Goal: Task Accomplishment & Management: Manage account settings

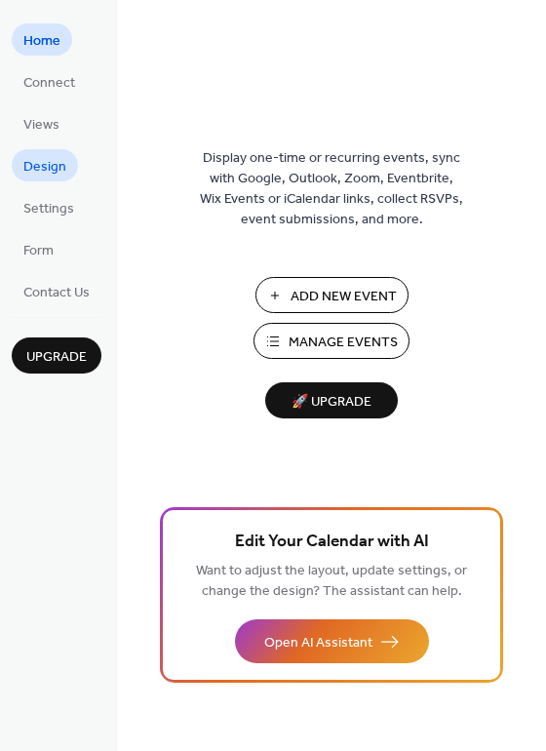
click at [26, 159] on span "Design" at bounding box center [44, 167] width 43 height 20
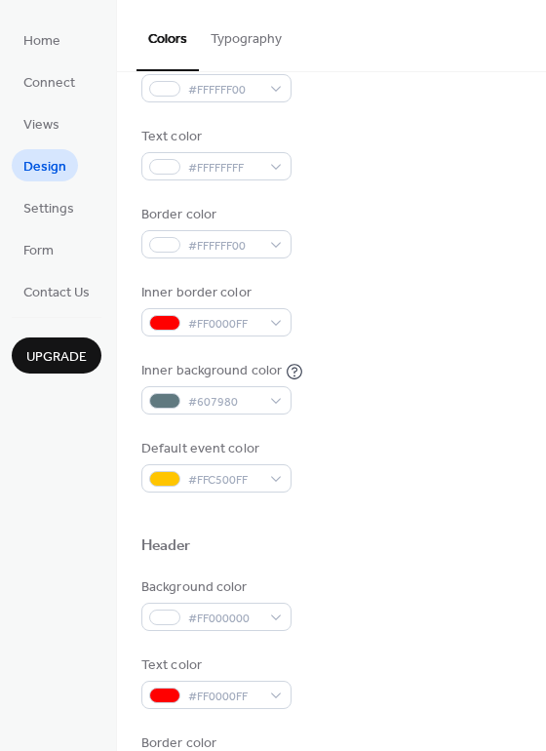
scroll to position [232, 0]
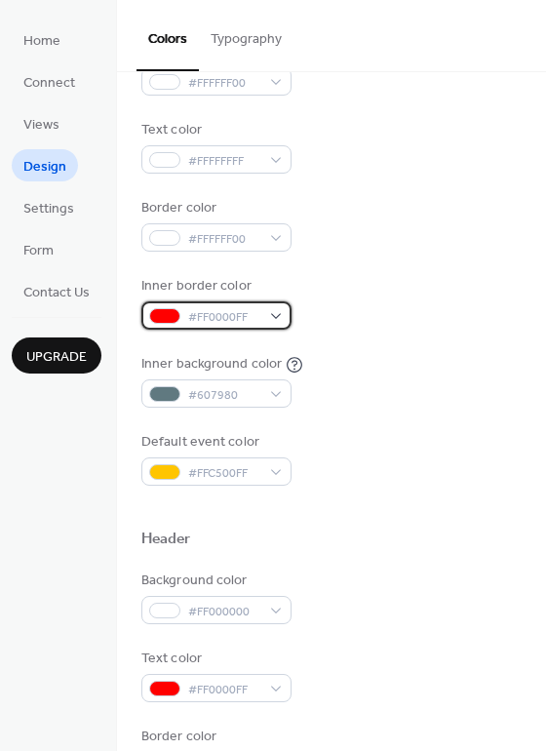
click at [264, 315] on div "#FF0000FF" at bounding box center [216, 315] width 150 height 28
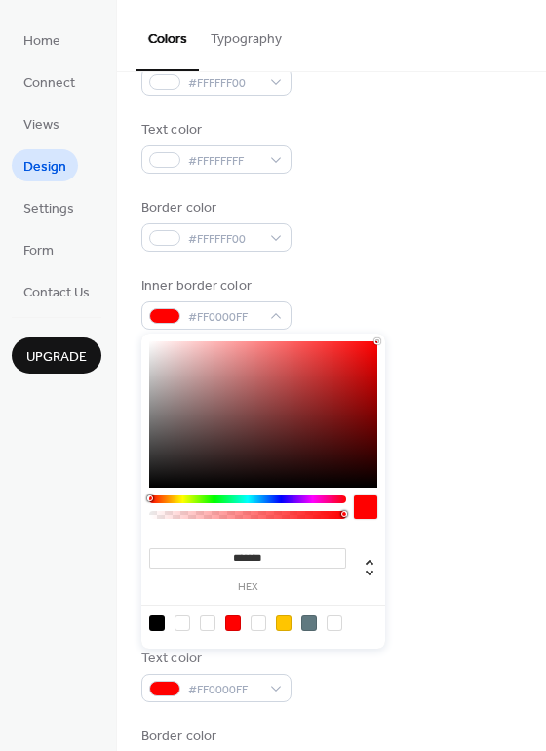
click at [499, 382] on div "Inner background color #607980" at bounding box center [331, 381] width 380 height 54
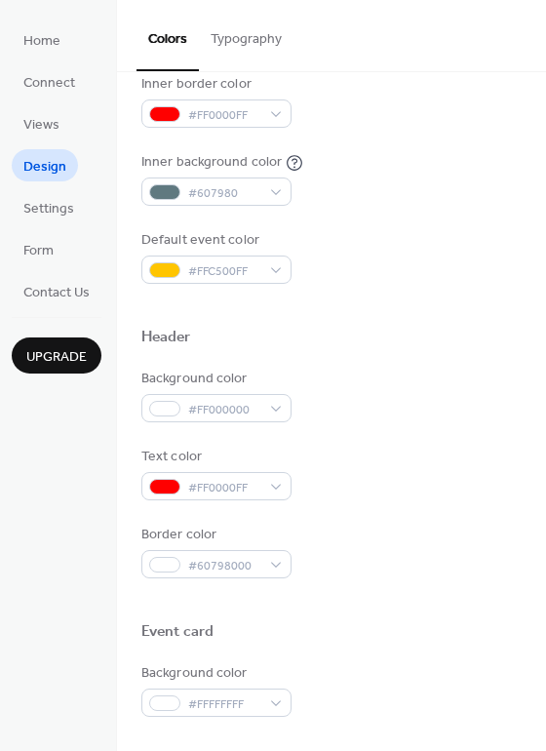
scroll to position [516, 0]
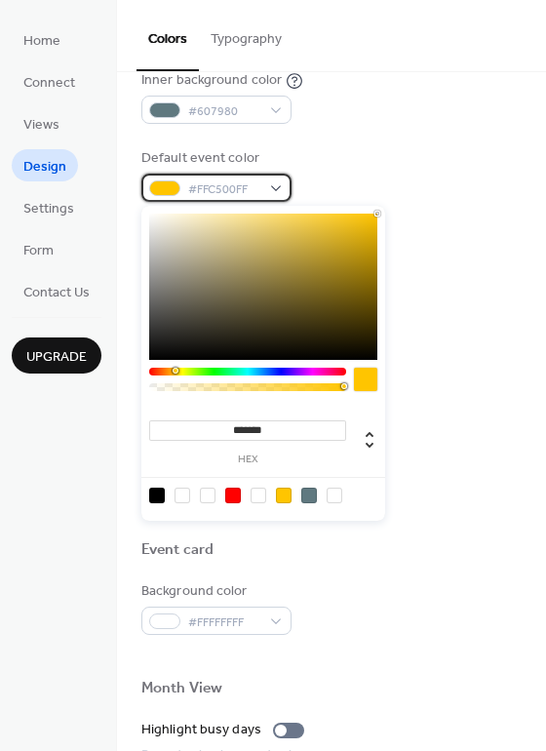
click at [247, 193] on span "#FFC500FF" at bounding box center [224, 190] width 72 height 20
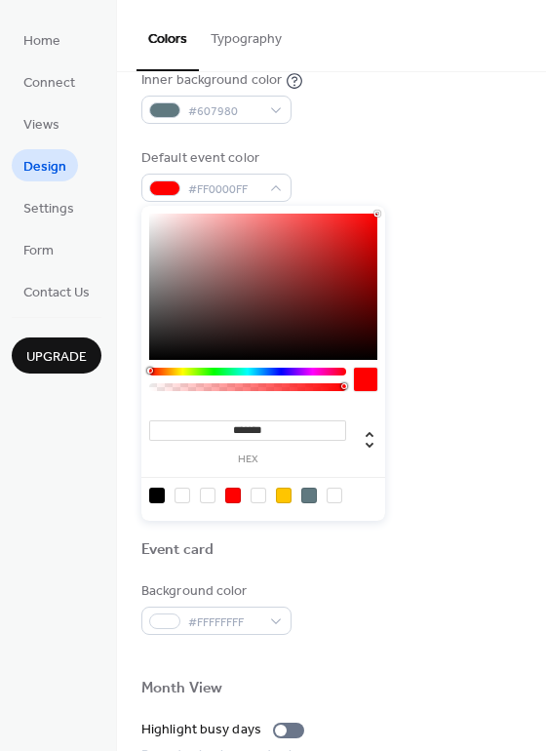
drag, startPoint x: 172, startPoint y: 367, endPoint x: 21, endPoint y: 371, distance: 150.3
click at [21, 371] on body "Home Connect Views Design Settings Form Contact Us Upgrade Design Upgrade Color…" at bounding box center [273, 375] width 546 height 751
click at [330, 253] on div at bounding box center [263, 287] width 228 height 146
click at [317, 245] on div at bounding box center [263, 287] width 228 height 146
type input "*******"
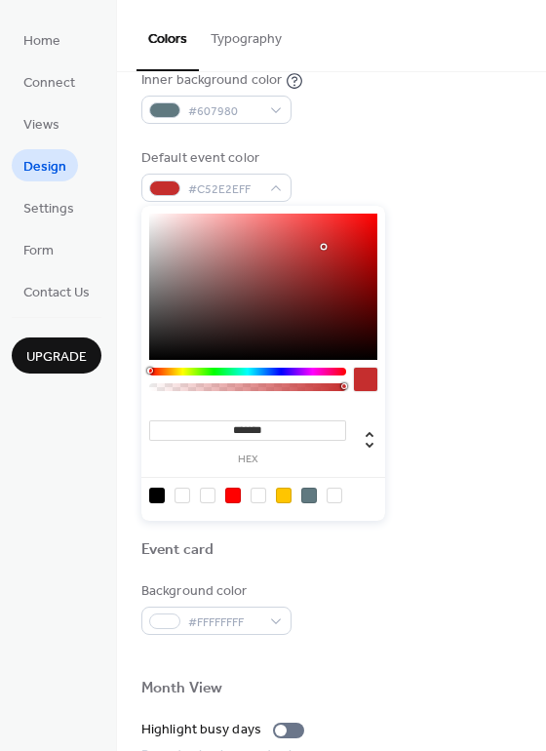
click at [324, 247] on div at bounding box center [263, 287] width 228 height 146
click at [472, 216] on div at bounding box center [331, 224] width 380 height 44
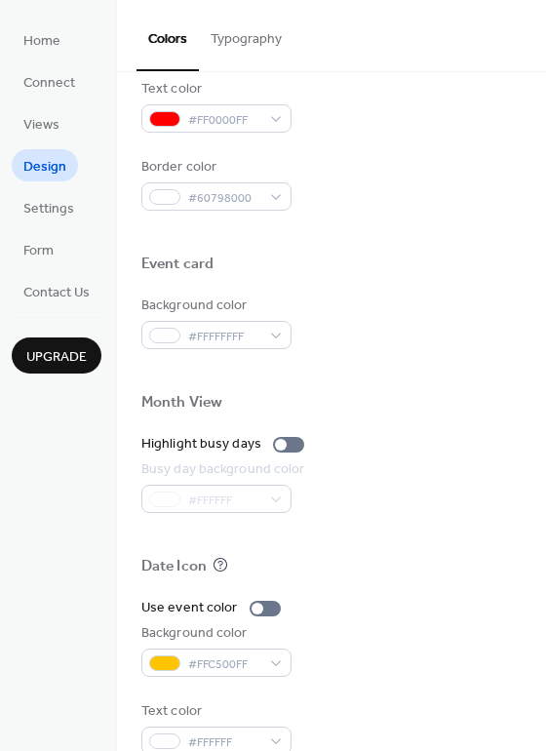
scroll to position [835, 0]
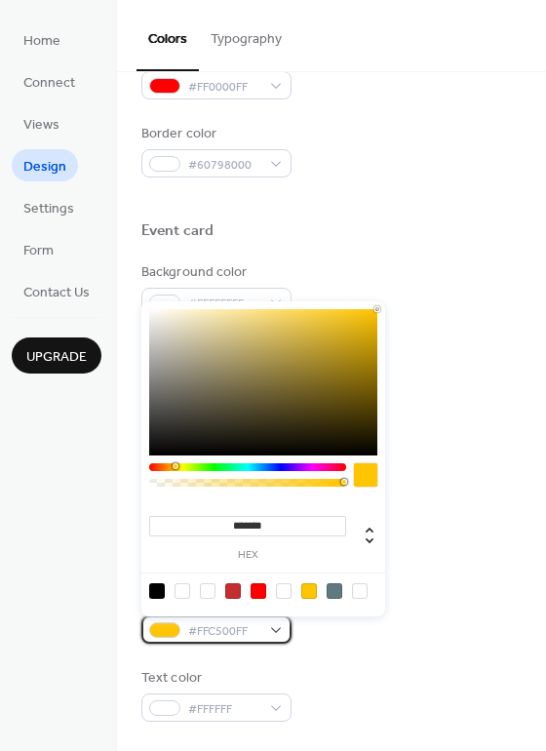
click at [268, 634] on div "#FFC500FF" at bounding box center [216, 630] width 150 height 28
click at [228, 588] on div at bounding box center [233, 591] width 16 height 16
type input "*******"
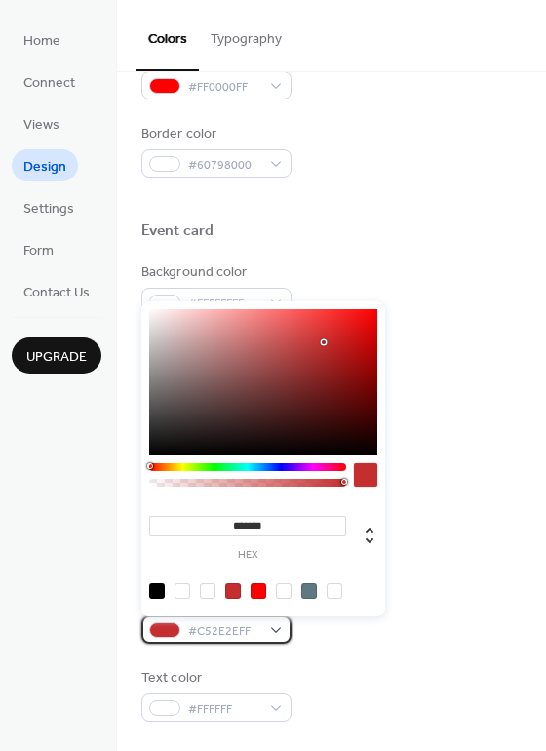
click at [252, 630] on span "#C52E2EFF" at bounding box center [224, 631] width 72 height 20
drag, startPoint x: 274, startPoint y: 523, endPoint x: 139, endPoint y: 527, distance: 135.7
click at [139, 527] on body "Home Connect Views Design Settings Form Contact Us Upgrade Design Upgrade Color…" at bounding box center [273, 375] width 546 height 751
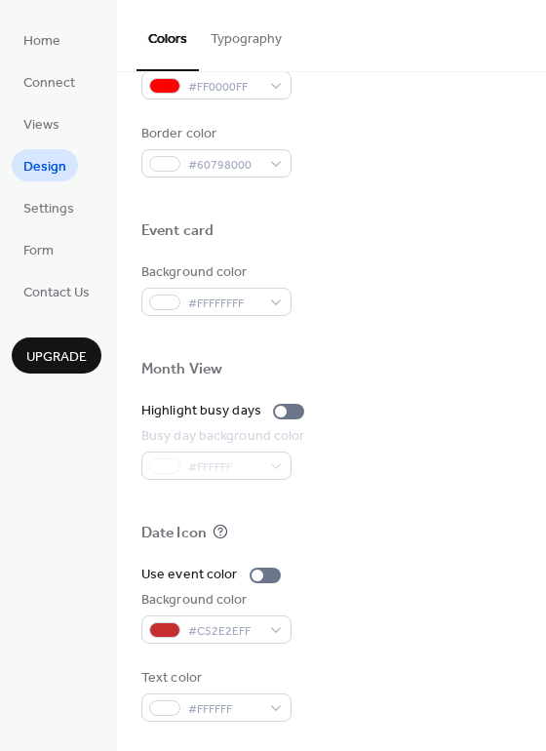
drag, startPoint x: 483, startPoint y: 443, endPoint x: 469, endPoint y: 451, distance: 15.7
click at [483, 443] on div "Busy day background color #FFFFFF" at bounding box center [331, 453] width 380 height 54
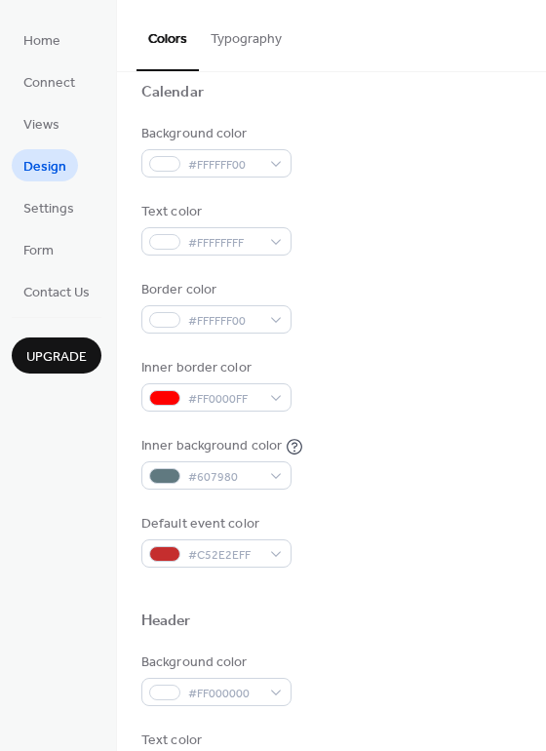
scroll to position [141, 0]
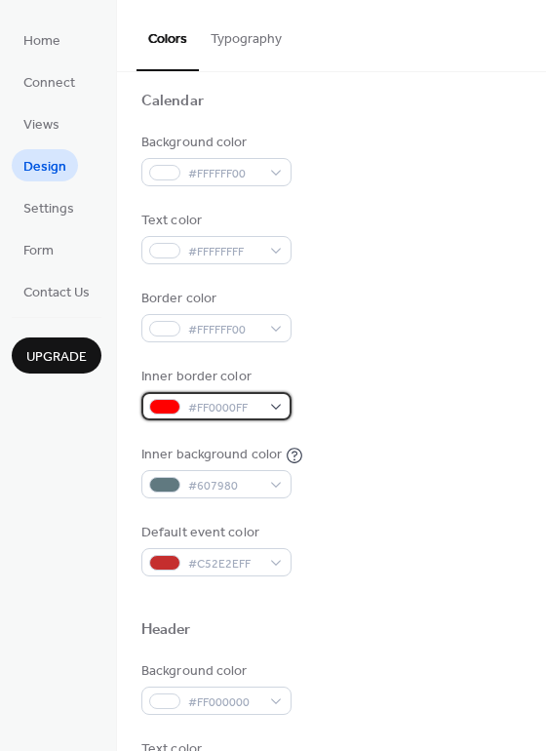
click at [259, 410] on span "#FF0000FF" at bounding box center [224, 408] width 72 height 20
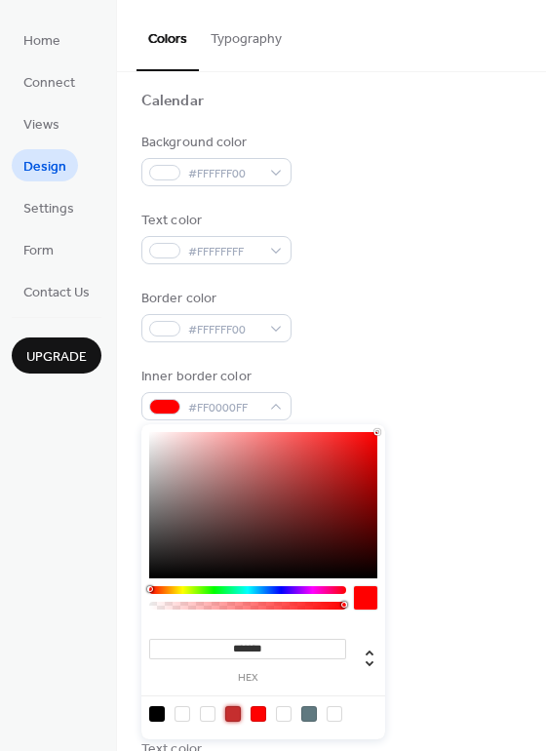
click at [232, 710] on div at bounding box center [233, 714] width 16 height 16
click at [233, 710] on div at bounding box center [233, 714] width 16 height 16
click at [179, 591] on div at bounding box center [247, 590] width 197 height 8
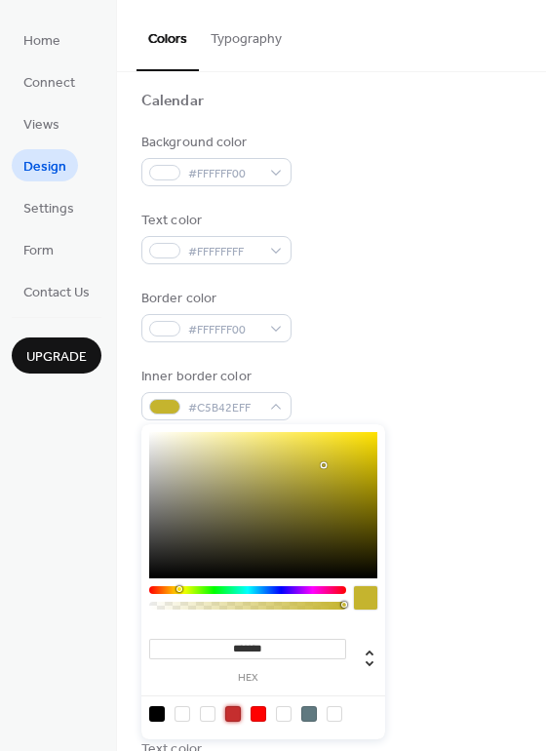
click at [234, 712] on div at bounding box center [233, 714] width 16 height 16
type input "*******"
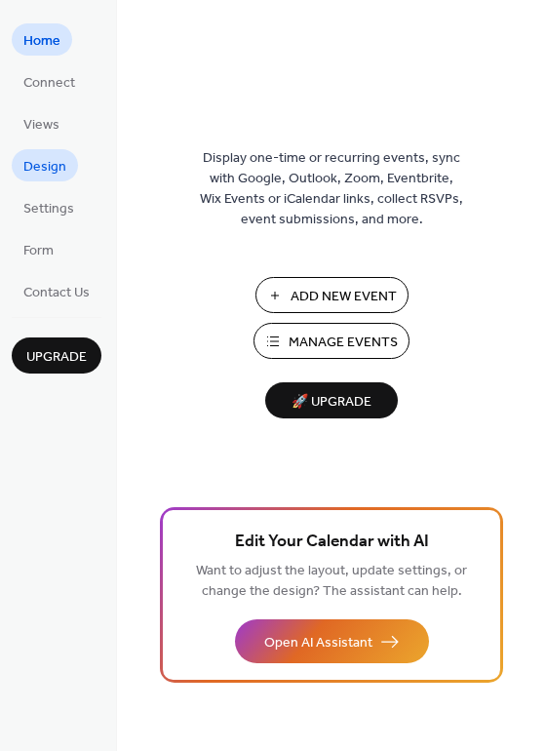
click at [30, 167] on span "Design" at bounding box center [44, 167] width 43 height 20
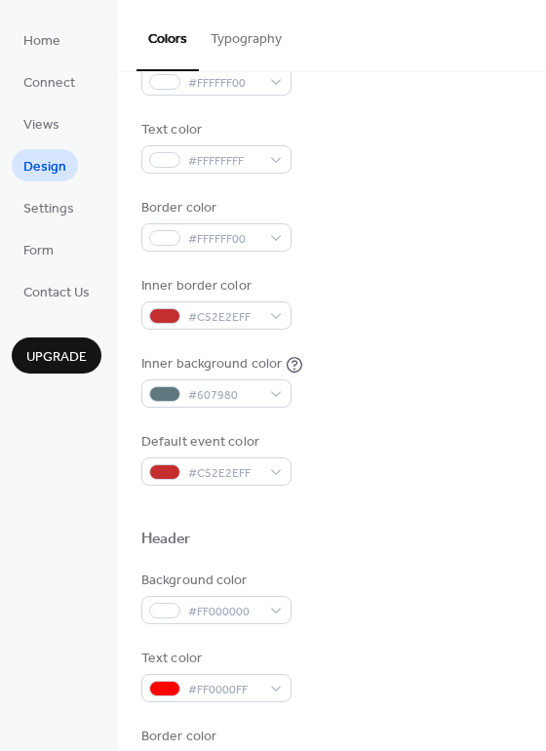
scroll to position [301, 0]
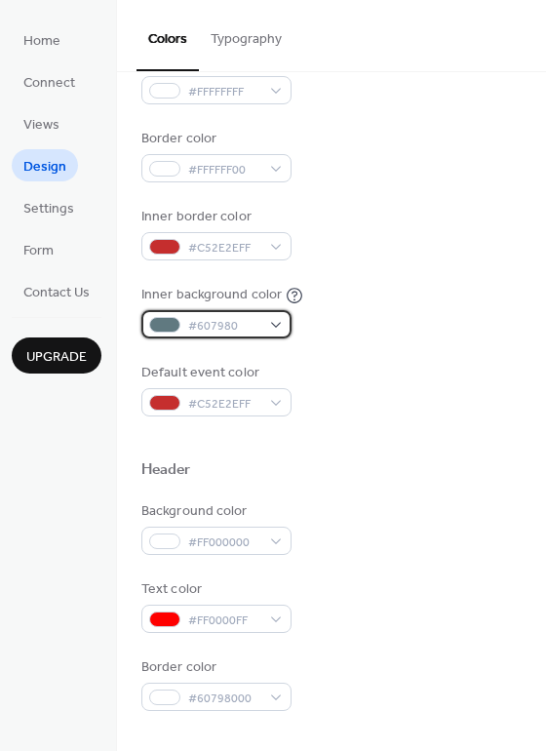
click at [273, 316] on div "#607980" at bounding box center [216, 324] width 150 height 28
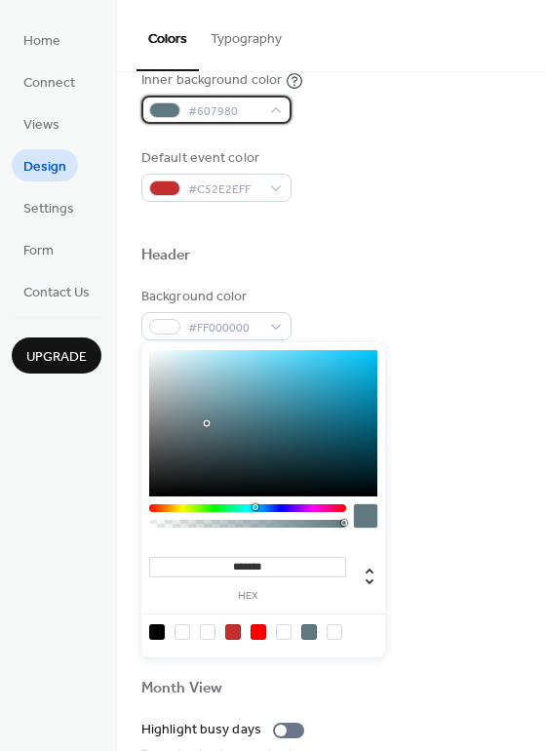
scroll to position [623, 0]
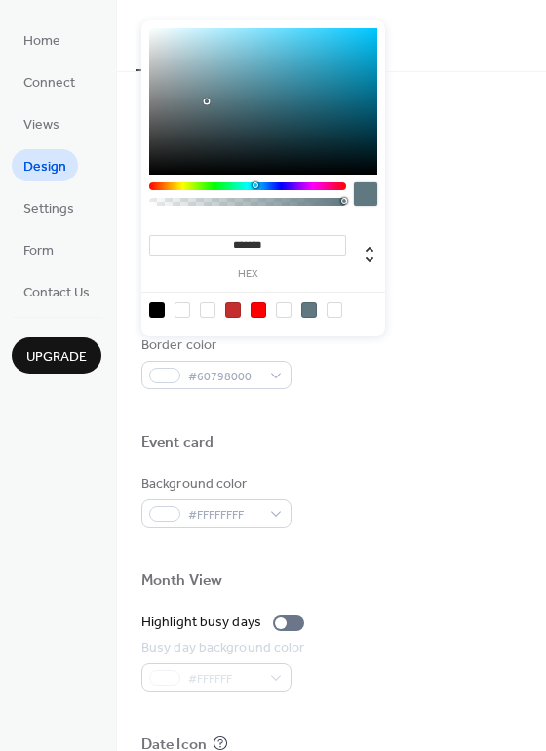
click at [452, 294] on div "Text color #FF0000FF" at bounding box center [331, 285] width 380 height 54
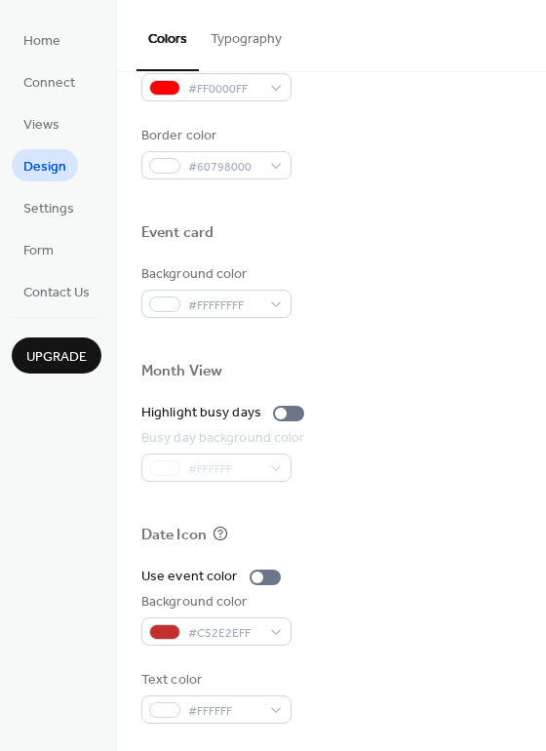
scroll to position [835, 0]
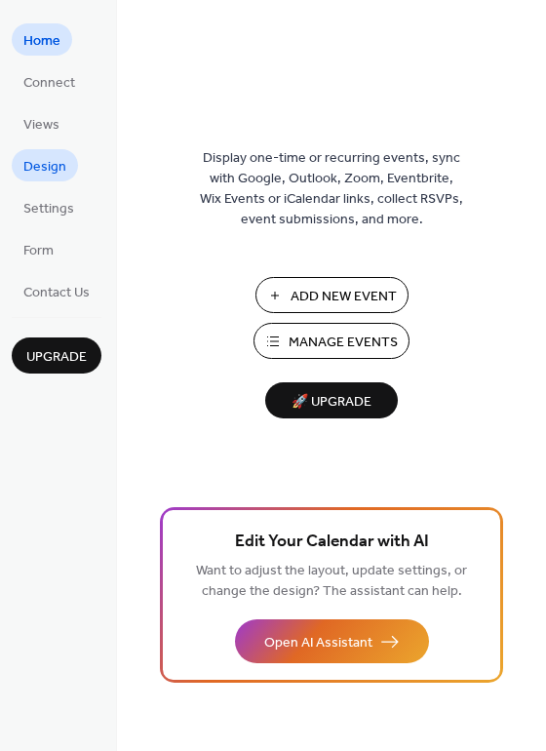
click at [43, 171] on span "Design" at bounding box center [44, 167] width 43 height 20
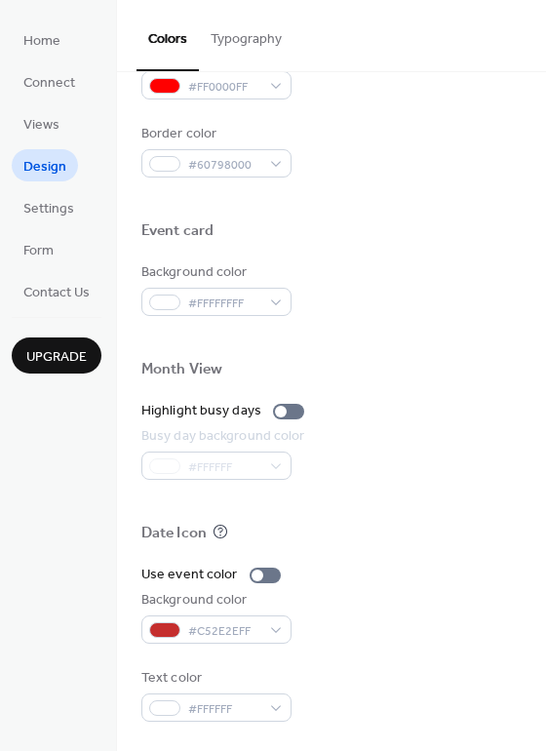
scroll to position [835, 0]
click at [41, 212] on span "Settings" at bounding box center [48, 209] width 51 height 20
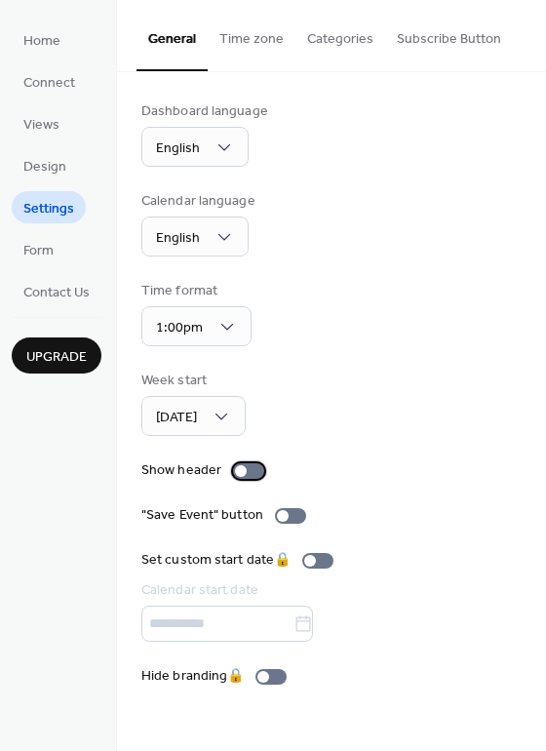
click at [237, 468] on div at bounding box center [241, 471] width 12 height 12
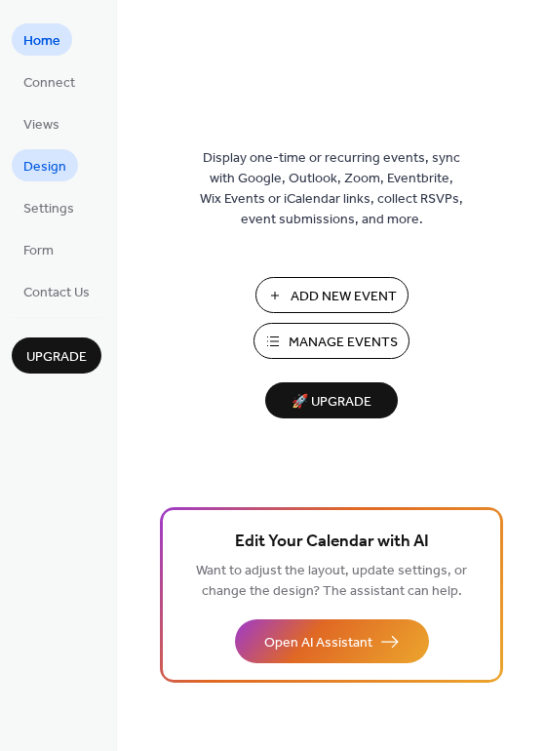
click at [55, 165] on span "Design" at bounding box center [44, 167] width 43 height 20
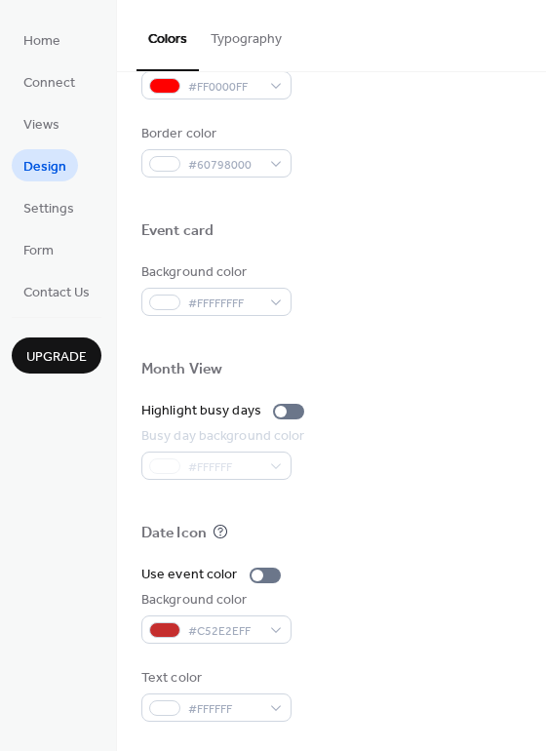
scroll to position [835, 0]
click at [64, 294] on span "Contact Us" at bounding box center [56, 293] width 66 height 20
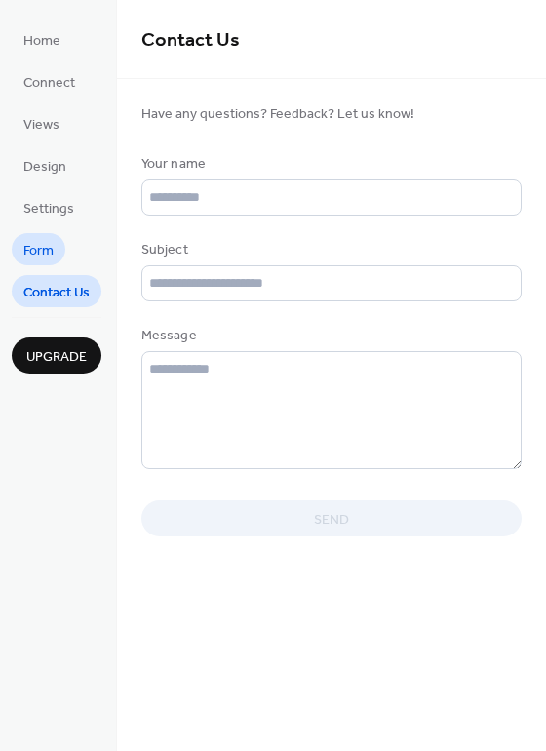
click at [50, 241] on span "Form" at bounding box center [38, 251] width 30 height 20
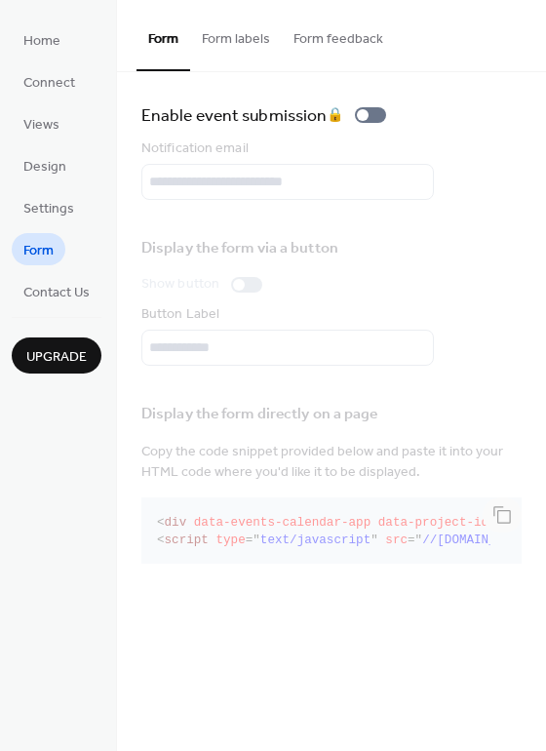
click at [245, 33] on button "Form labels" at bounding box center [236, 34] width 92 height 69
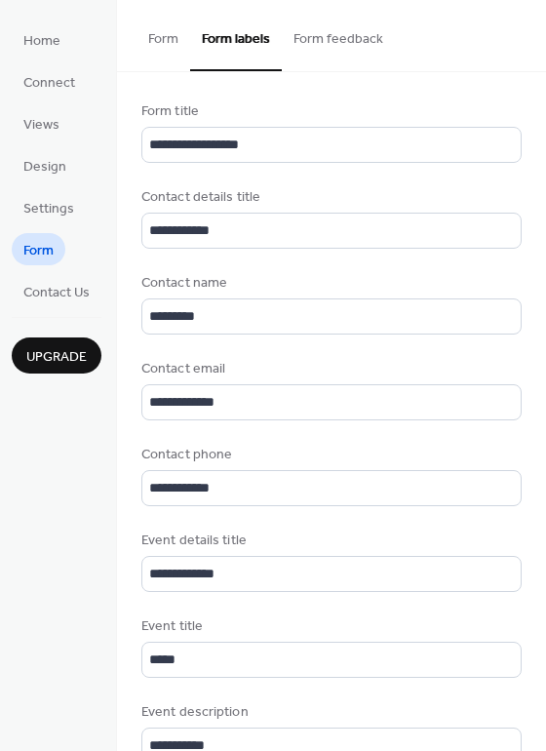
click at [325, 37] on button "Form feedback" at bounding box center [338, 34] width 113 height 69
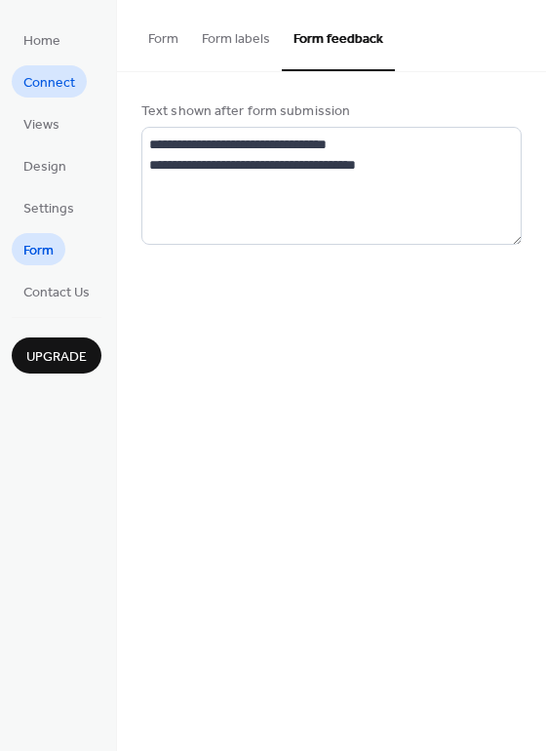
click at [70, 81] on span "Connect" at bounding box center [49, 83] width 52 height 20
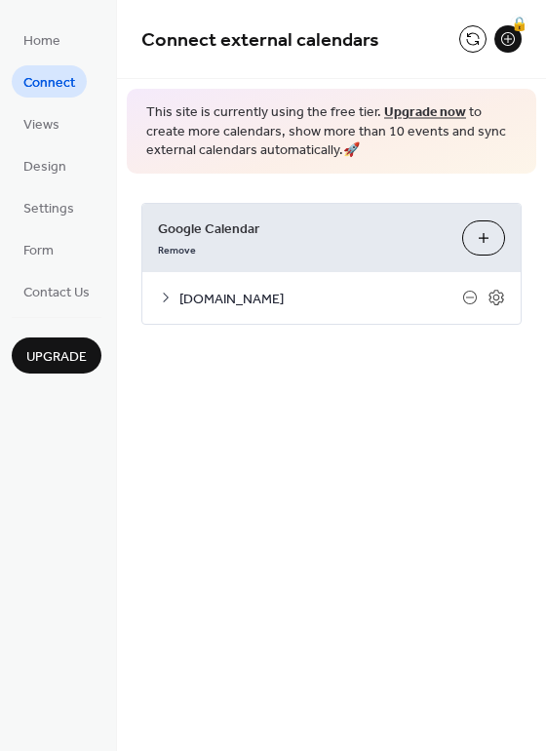
click at [167, 296] on icon at bounding box center [166, 298] width 6 height 10
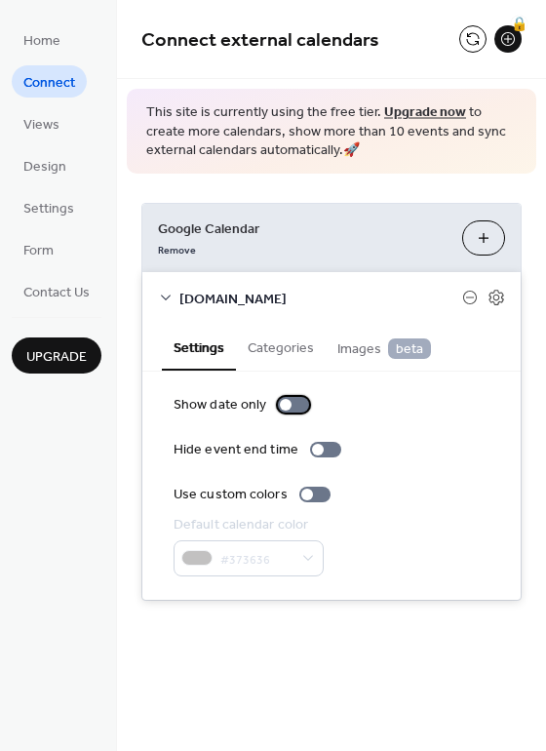
click at [291, 395] on label "Show date only" at bounding box center [245, 405] width 143 height 20
click at [282, 406] on div at bounding box center [286, 405] width 12 height 12
click at [287, 403] on div at bounding box center [293, 405] width 31 height 16
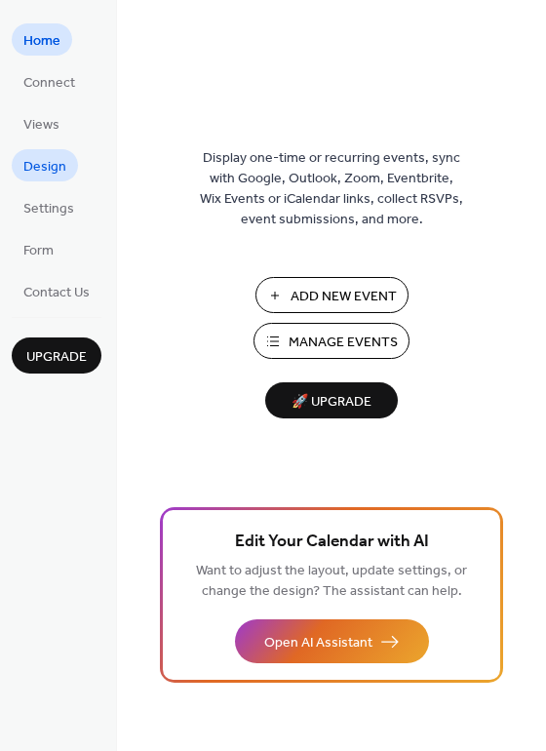
click at [39, 166] on span "Design" at bounding box center [44, 167] width 43 height 20
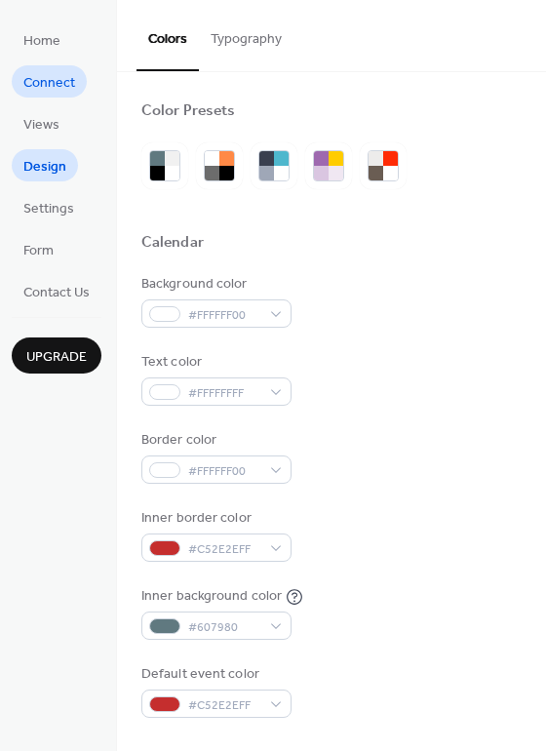
click at [46, 92] on span "Connect" at bounding box center [49, 83] width 52 height 20
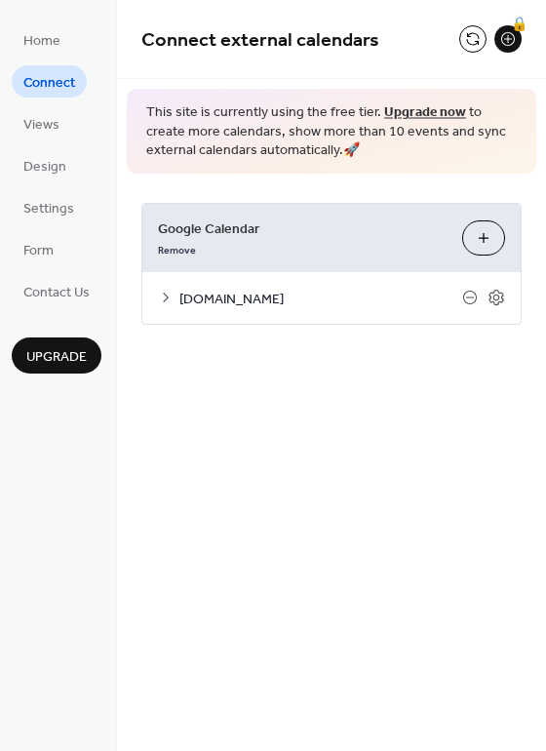
click at [170, 305] on div "[DOMAIN_NAME]" at bounding box center [331, 298] width 379 height 52
click at [169, 297] on icon at bounding box center [166, 298] width 16 height 16
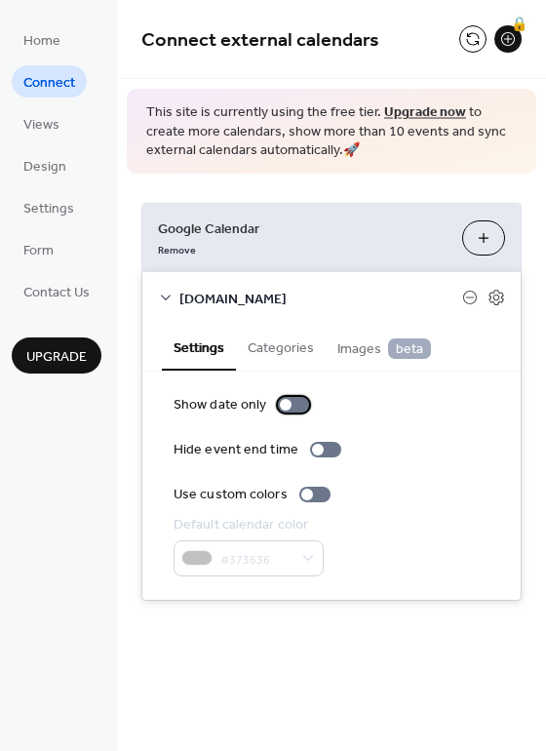
click at [284, 403] on div at bounding box center [286, 405] width 12 height 12
click at [308, 499] on div at bounding box center [314, 495] width 31 height 16
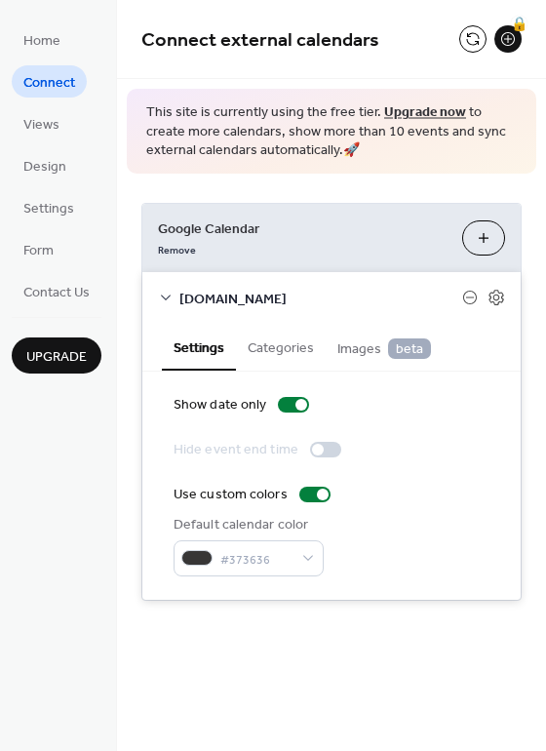
click at [293, 339] on button "Categories" at bounding box center [281, 346] width 90 height 45
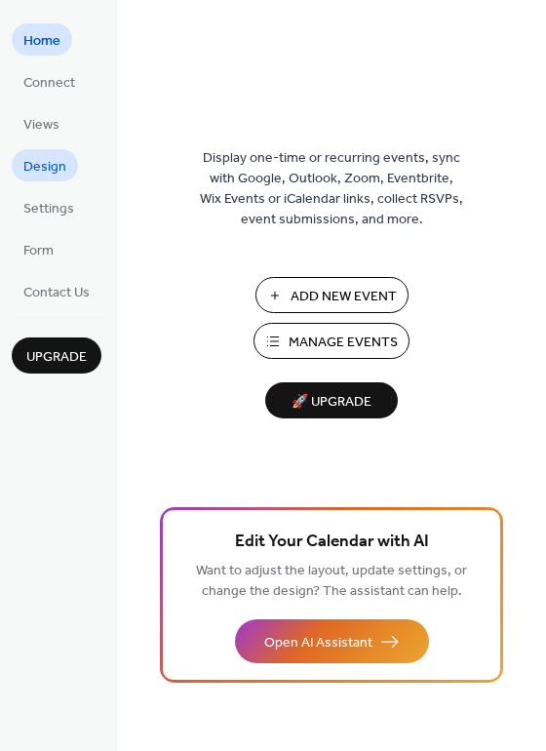
click at [55, 170] on span "Design" at bounding box center [44, 167] width 43 height 20
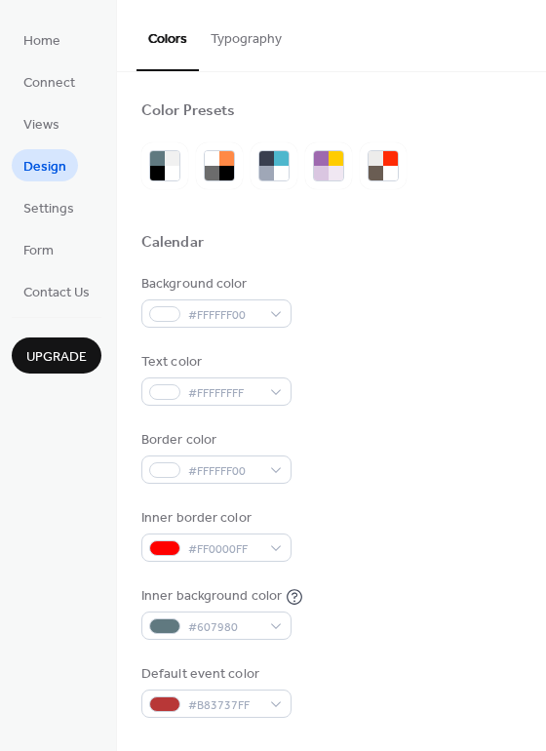
click at [267, 48] on button "Typography" at bounding box center [246, 34] width 95 height 69
